Goal: Find specific page/section: Find specific page/section

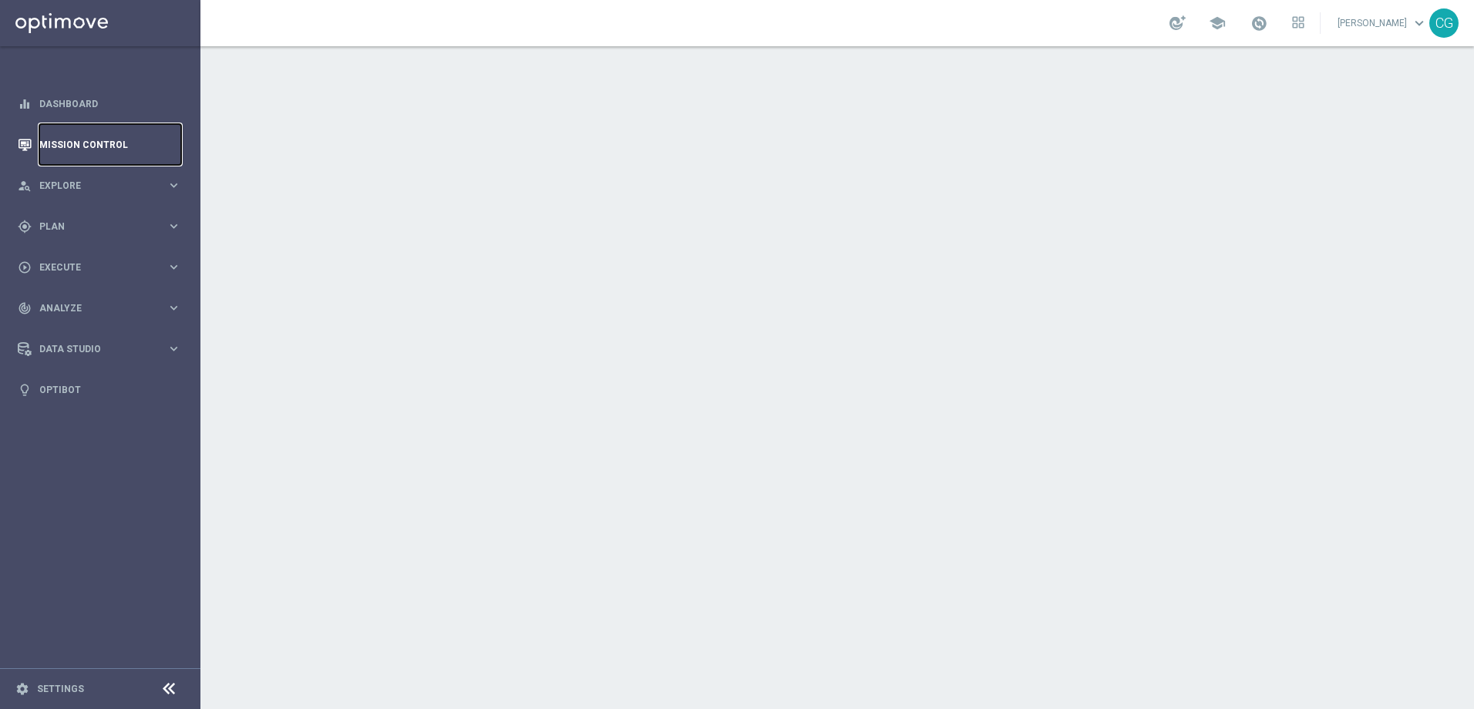
click at [74, 136] on link "Mission Control" at bounding box center [110, 144] width 142 height 41
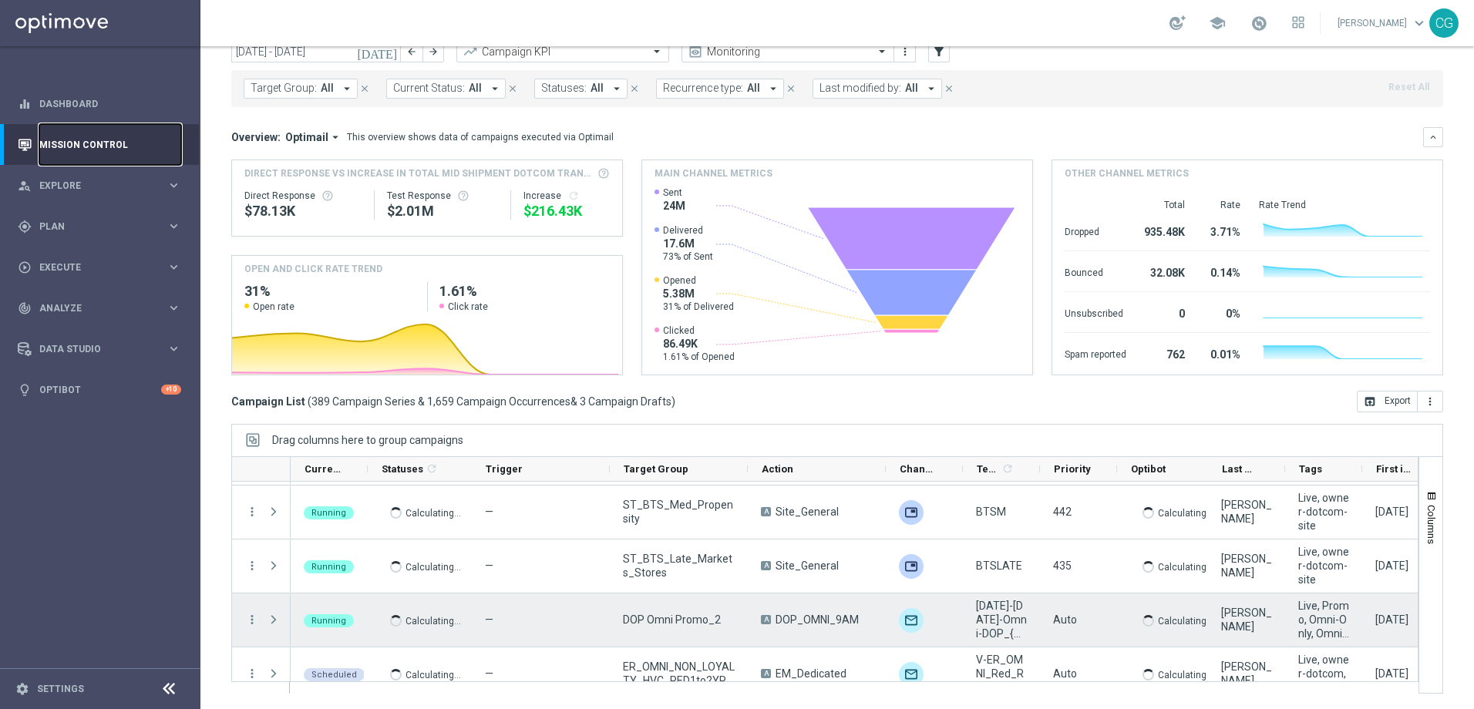
scroll to position [77, 0]
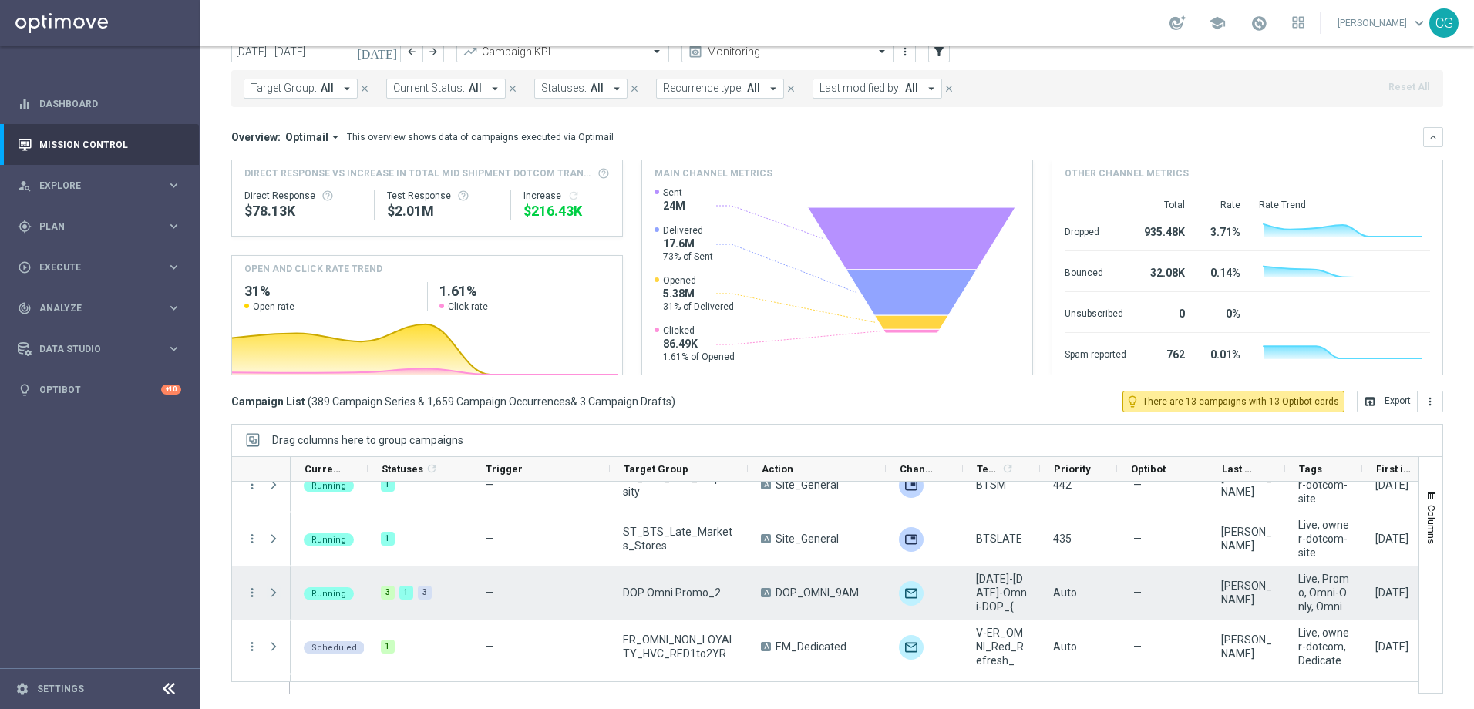
click at [276, 593] on span "Press SPACE to select this row." at bounding box center [274, 593] width 14 height 12
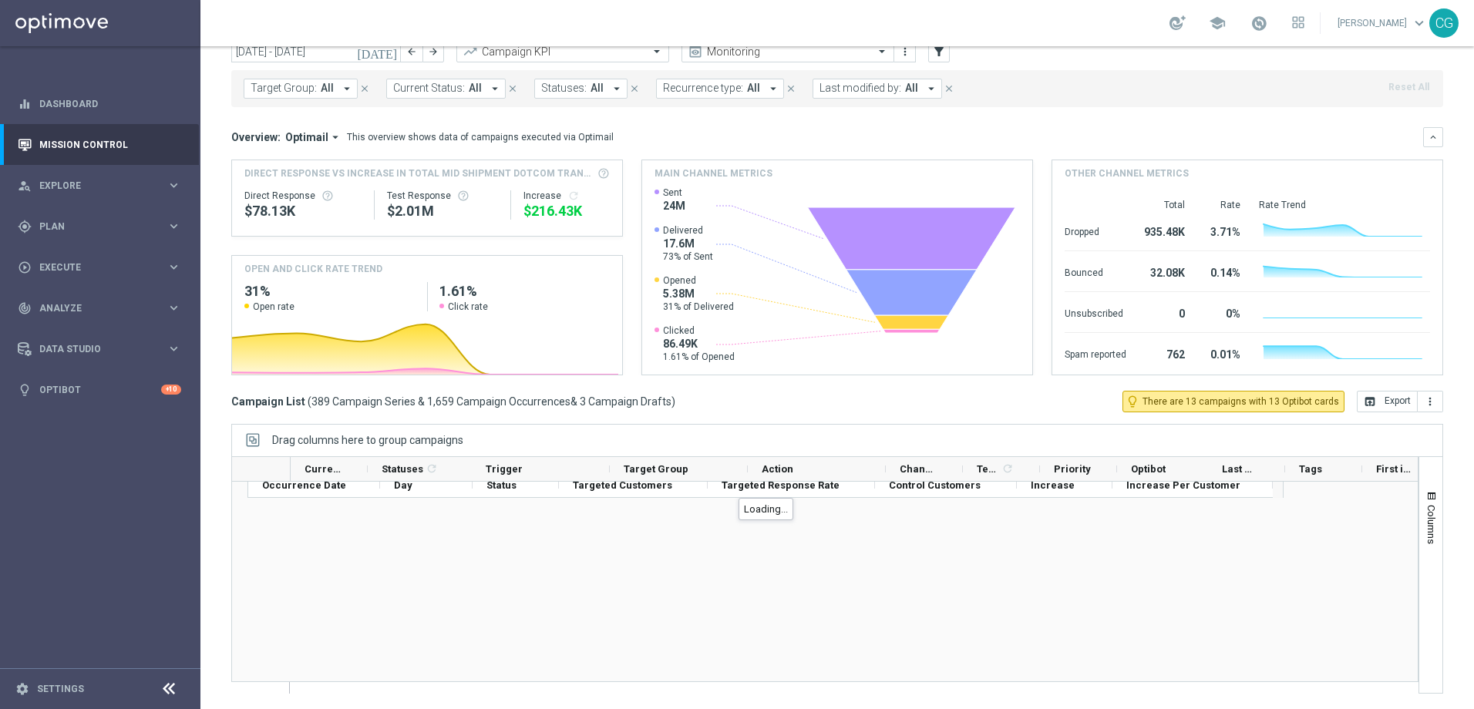
scroll to position [231, 0]
